Goal: Task Accomplishment & Management: Use online tool/utility

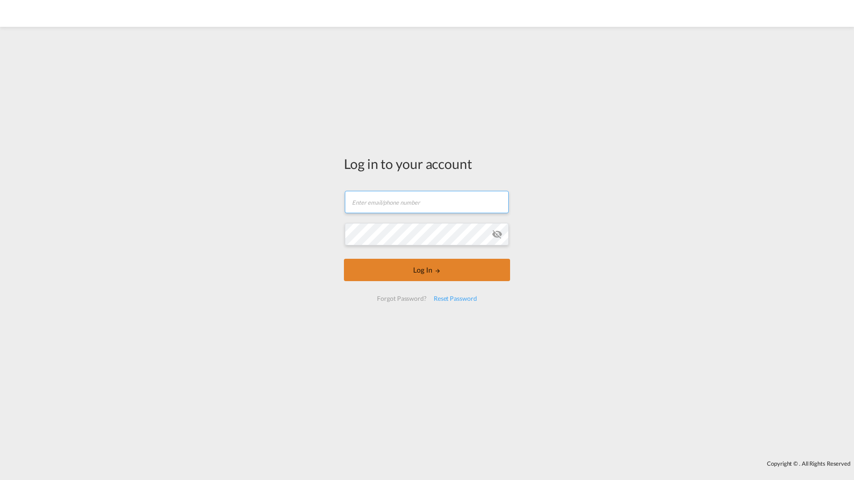
type input "[EMAIL_ADDRESS][DOMAIN_NAME]"
click at [417, 275] on button "Log In" at bounding box center [427, 270] width 166 height 22
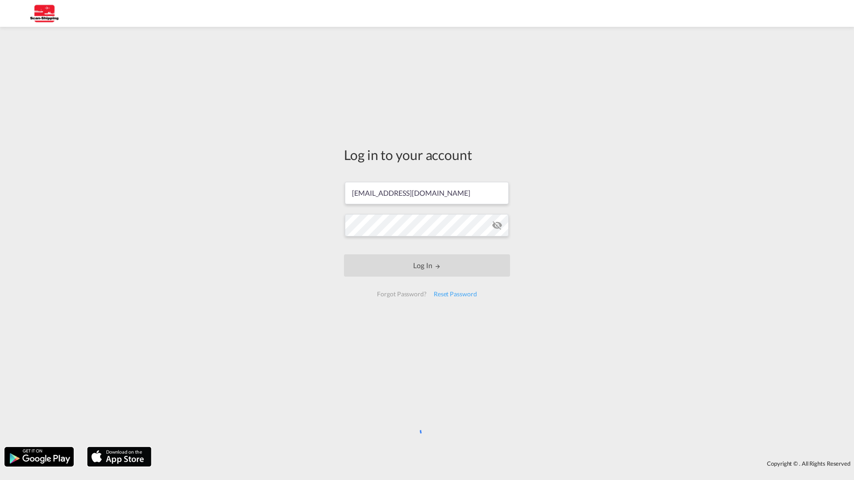
click at [258, 199] on div "Log in to your account [EMAIL_ADDRESS][DOMAIN_NAME] Log In Forgot Password? Res…" at bounding box center [427, 236] width 854 height 411
click at [255, 108] on div "Log in to your account [EMAIL_ADDRESS][DOMAIN_NAME] Log In Forgot Password? Res…" at bounding box center [427, 236] width 854 height 411
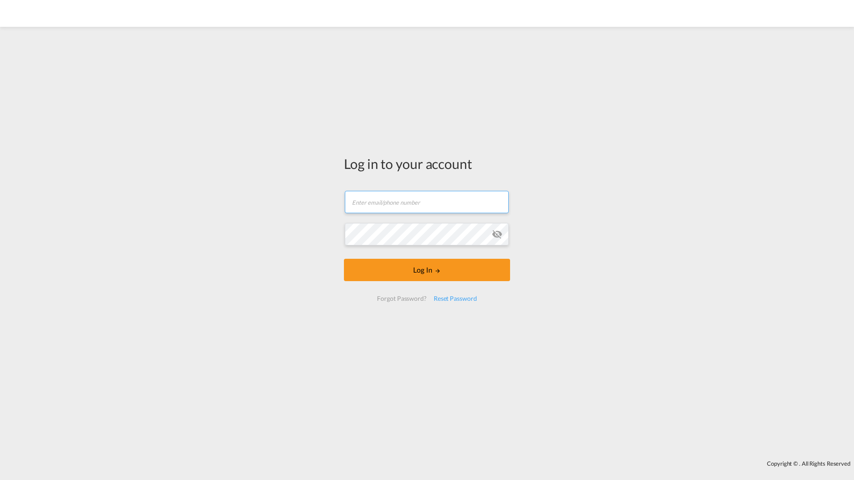
type input "[EMAIL_ADDRESS][DOMAIN_NAME]"
click at [283, 216] on div "Log in to your account [EMAIL_ADDRESS][DOMAIN_NAME] Log In Forgot Password? Res…" at bounding box center [427, 243] width 854 height 424
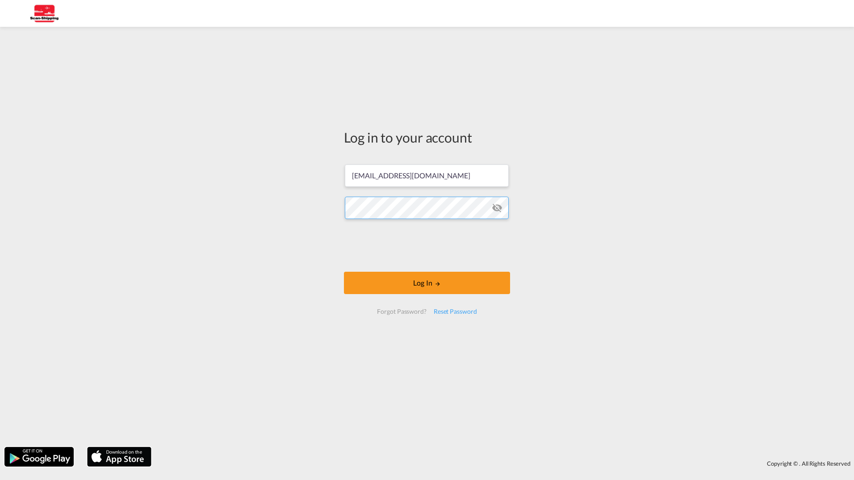
click at [280, 213] on div "Log in to your account [EMAIL_ADDRESS][DOMAIN_NAME] Log In Forgot Password? Res…" at bounding box center [427, 236] width 854 height 411
click at [278, 201] on div "Log in to your account [EMAIL_ADDRESS][DOMAIN_NAME] Log In Forgot Password? Res…" at bounding box center [427, 236] width 854 height 411
click at [434, 281] on md-icon "LOGIN" at bounding box center [437, 283] width 6 height 6
